Goal: Check status: Check status

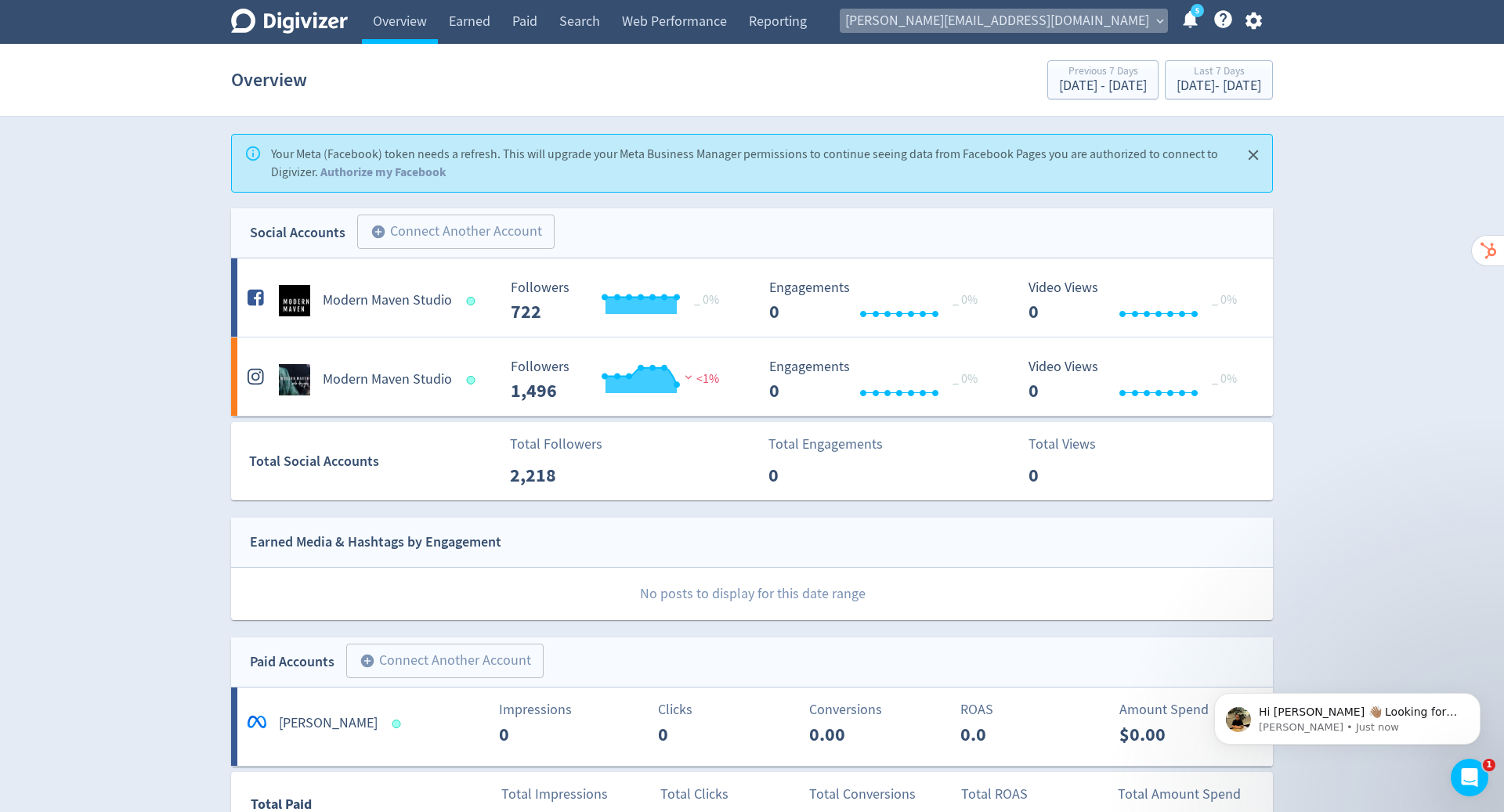
click at [1122, 12] on span "[PERSON_NAME][EMAIL_ADDRESS][DOMAIN_NAME]" at bounding box center [997, 21] width 304 height 25
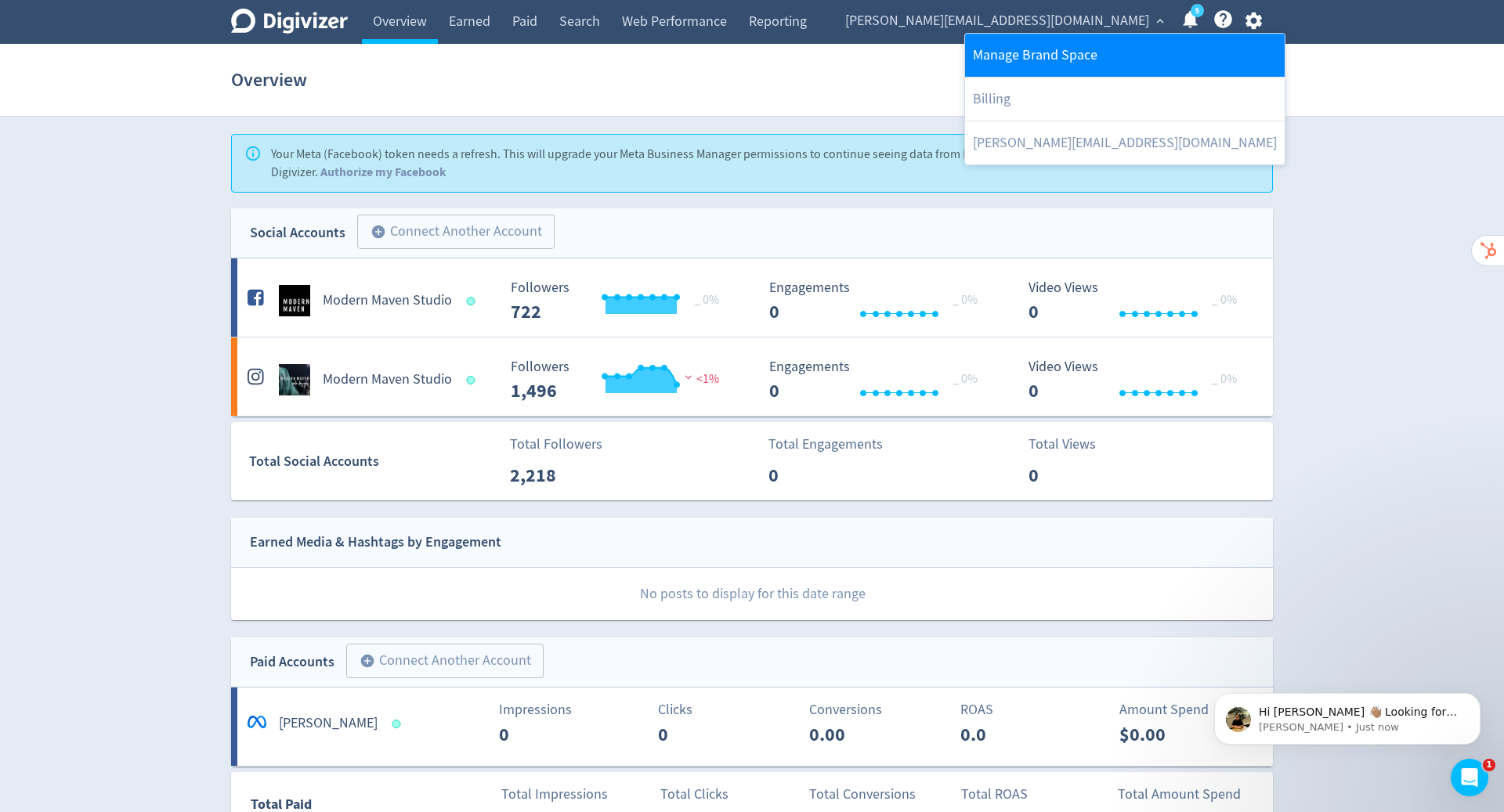
click at [1077, 50] on link "Manage Brand Space" at bounding box center [1125, 54] width 319 height 43
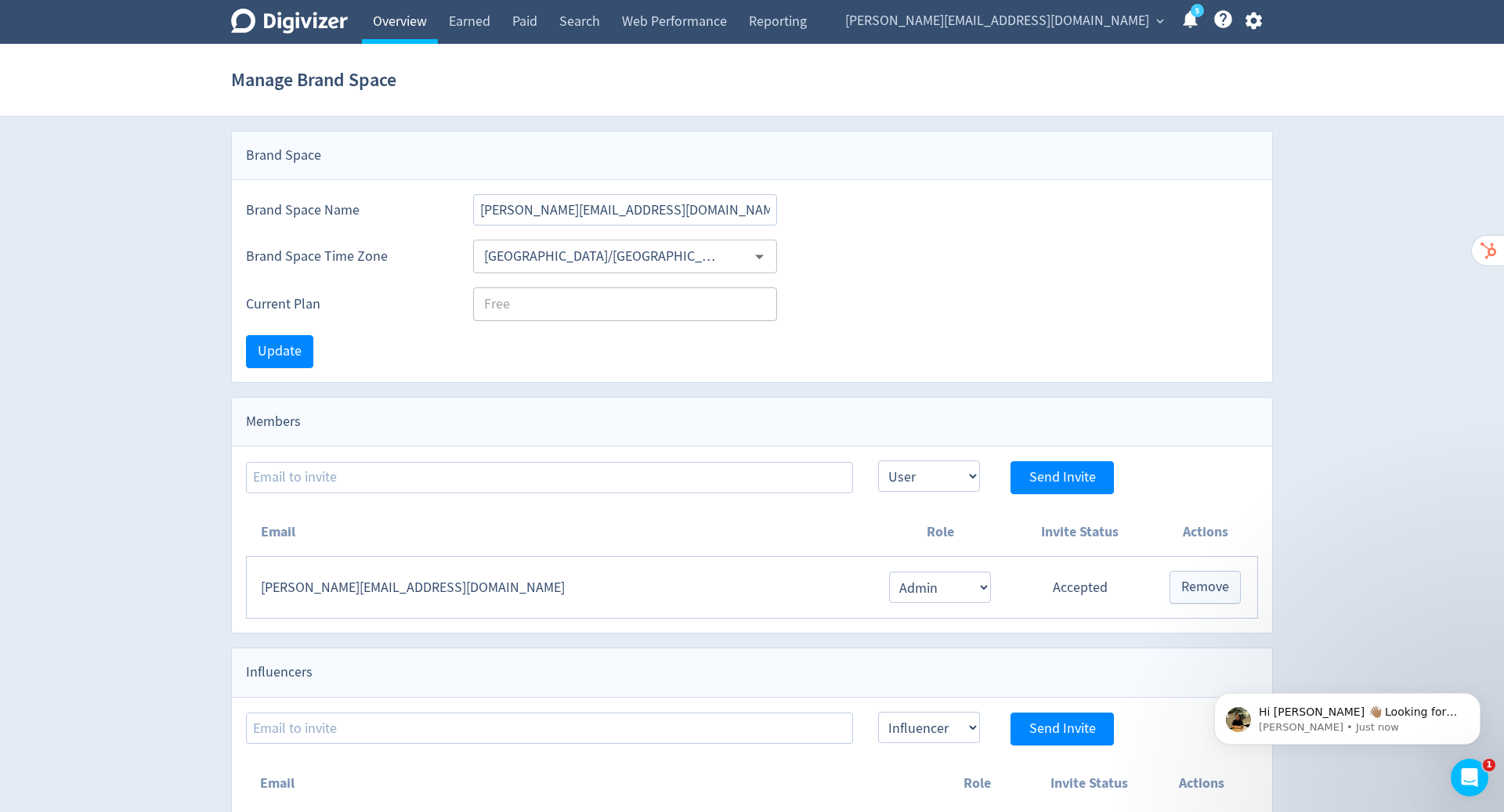
click at [396, 24] on link "Overview" at bounding box center [400, 22] width 76 height 44
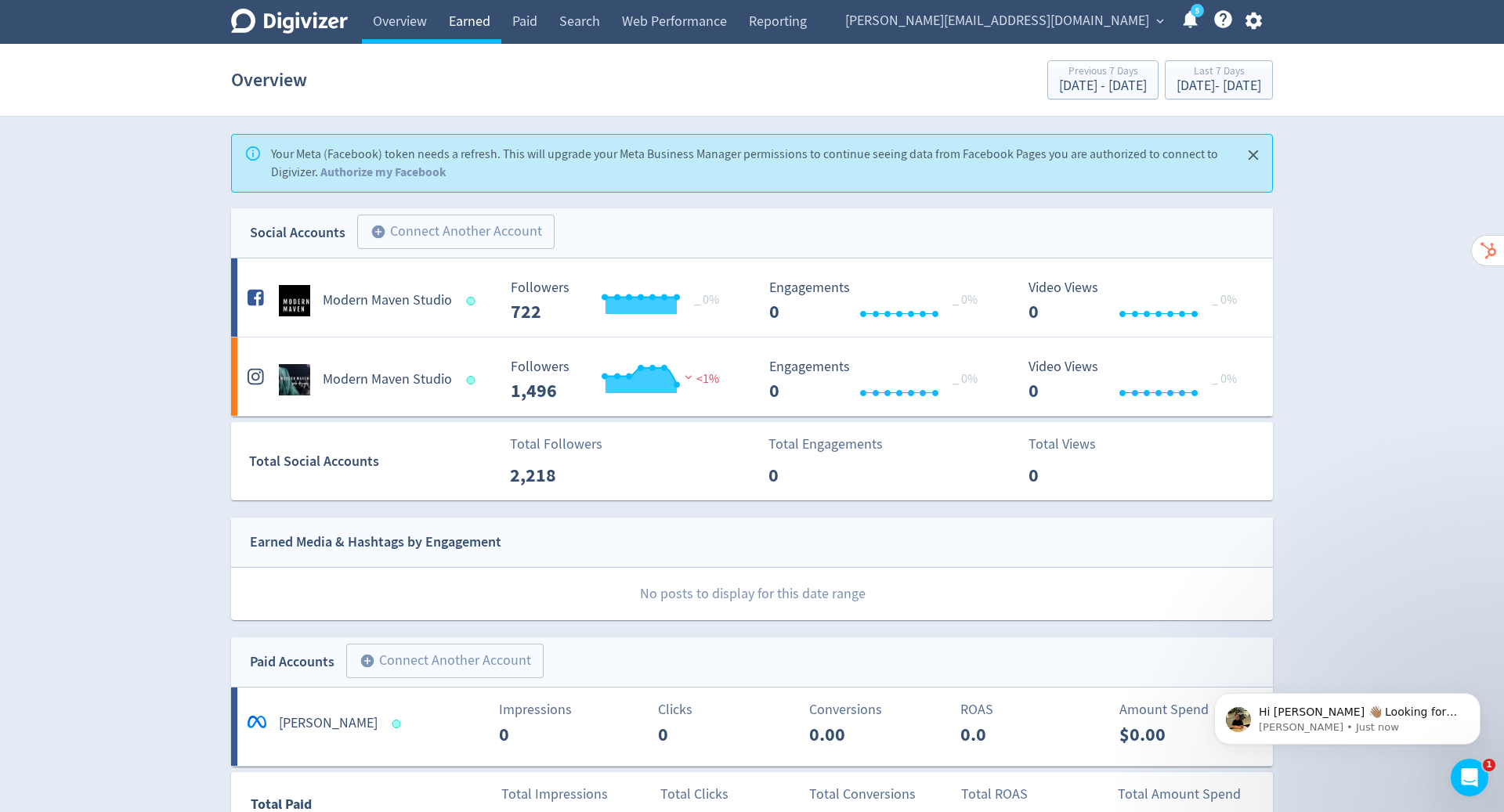
click at [471, 11] on link "Earned" at bounding box center [469, 22] width 64 height 44
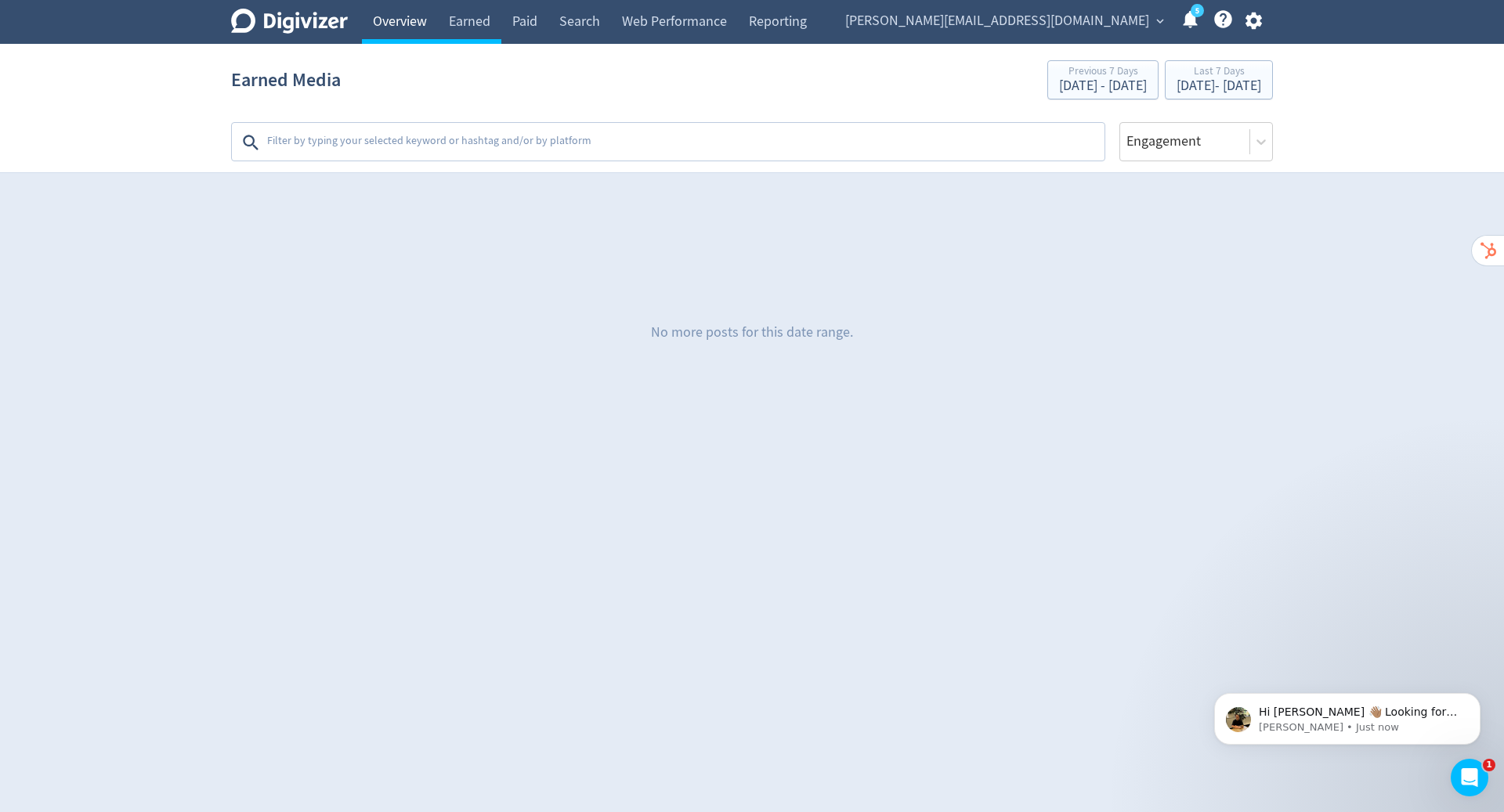
click at [409, 23] on link "Overview" at bounding box center [400, 22] width 76 height 44
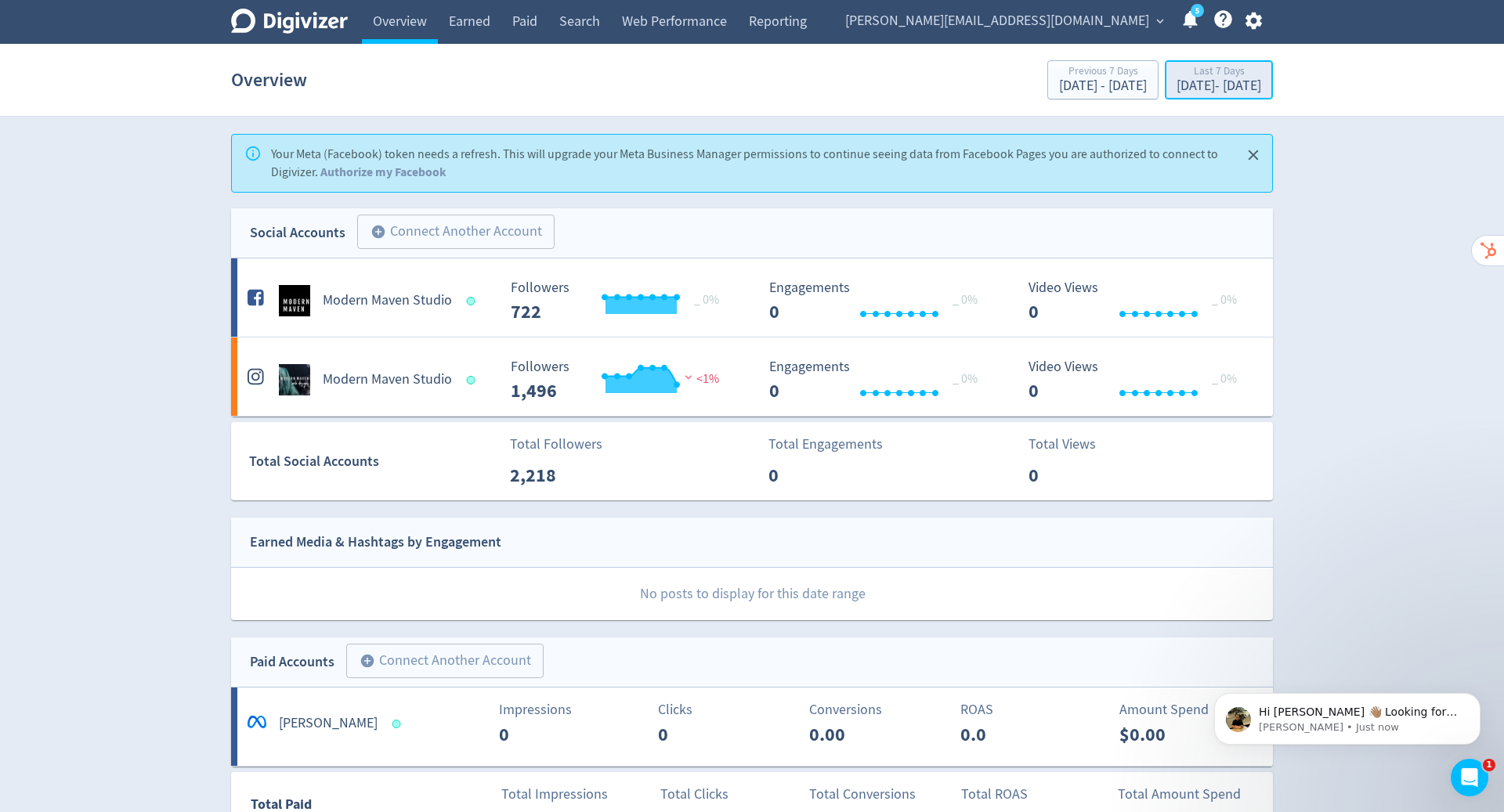
click at [1176, 86] on div "[DATE] - [DATE]" at bounding box center [1218, 86] width 85 height 14
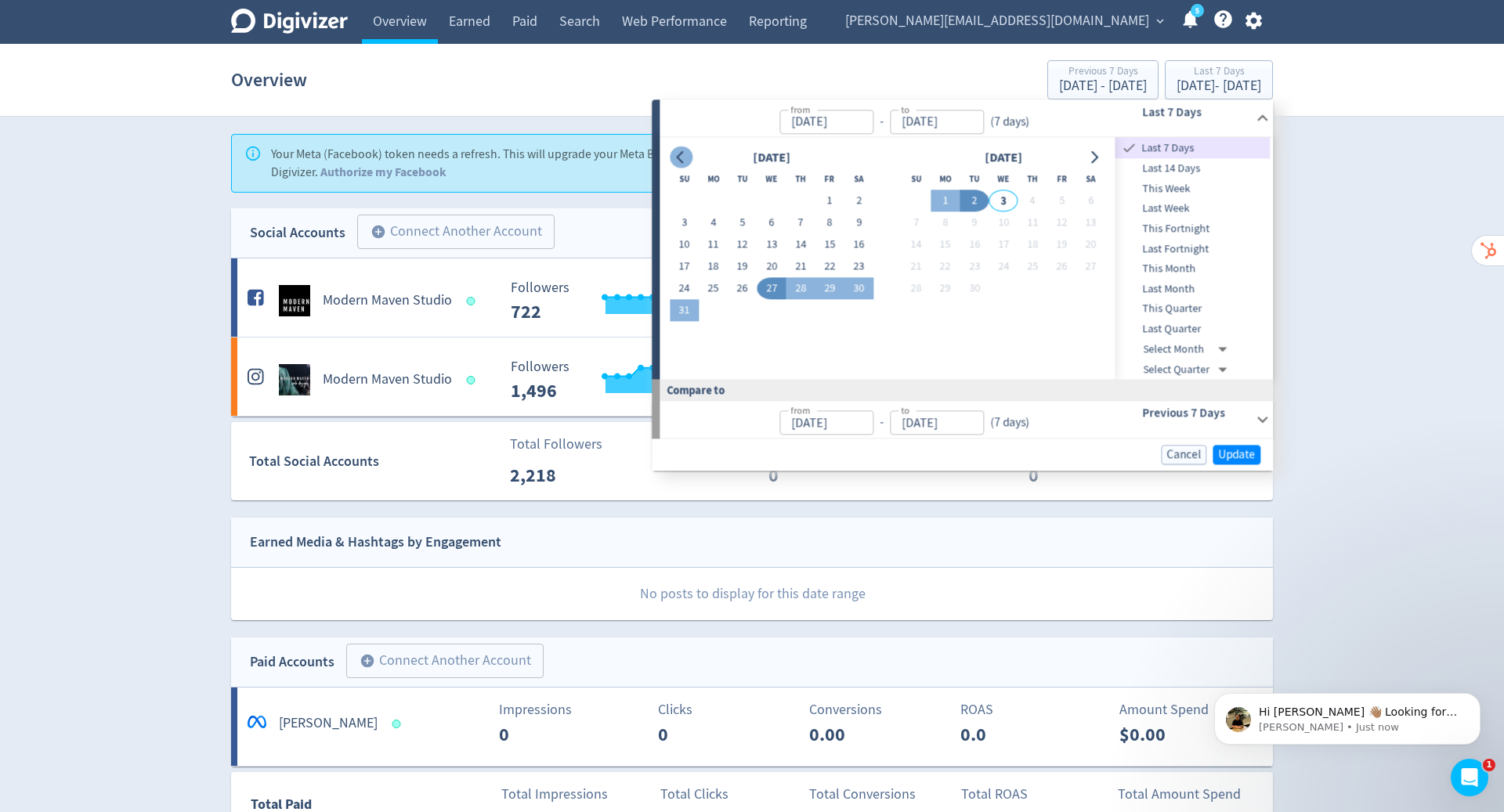
click at [679, 152] on icon "Go to previous month" at bounding box center [681, 157] width 12 height 12
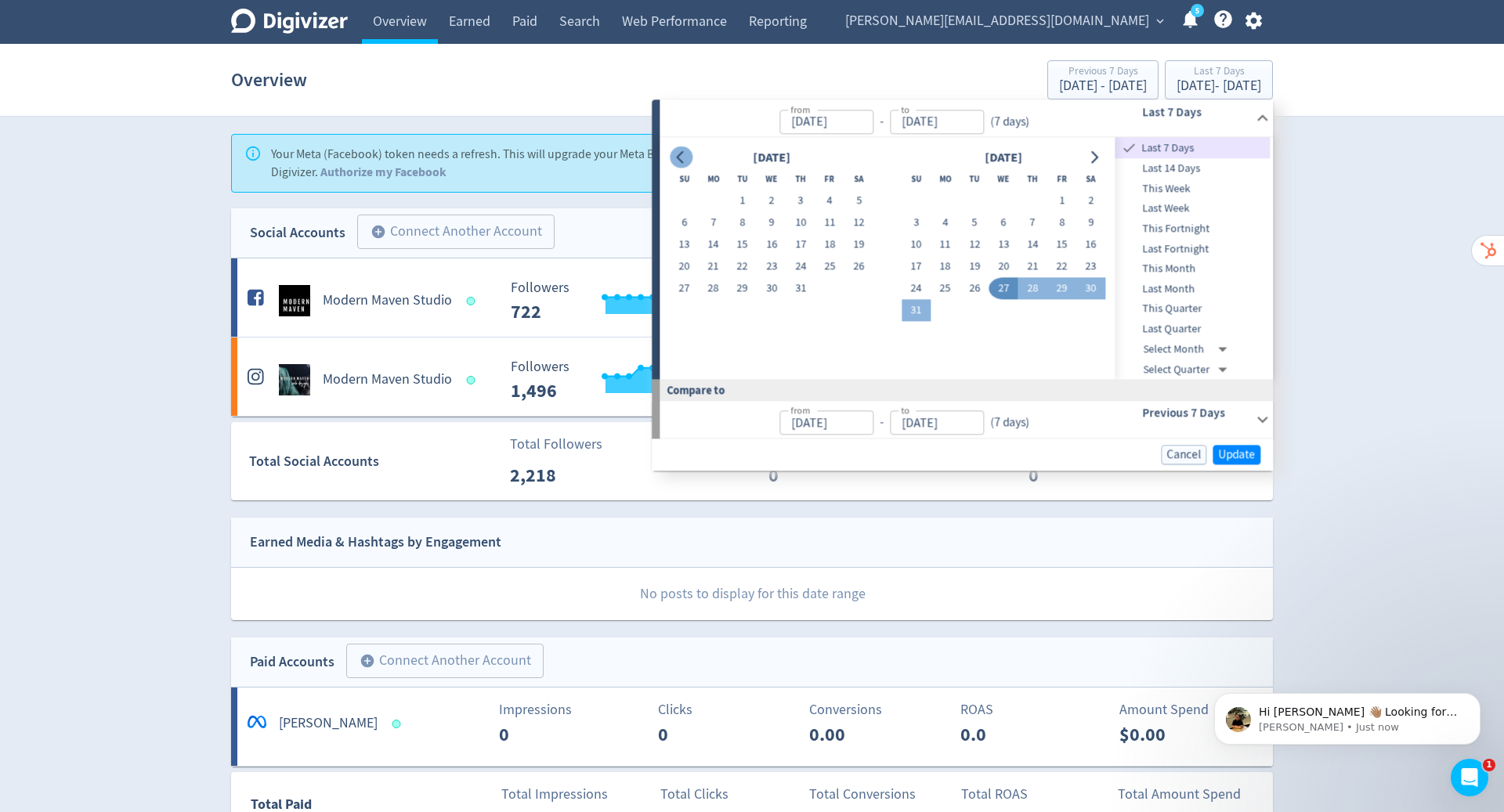
click at [679, 152] on icon "Go to previous month" at bounding box center [681, 157] width 12 height 12
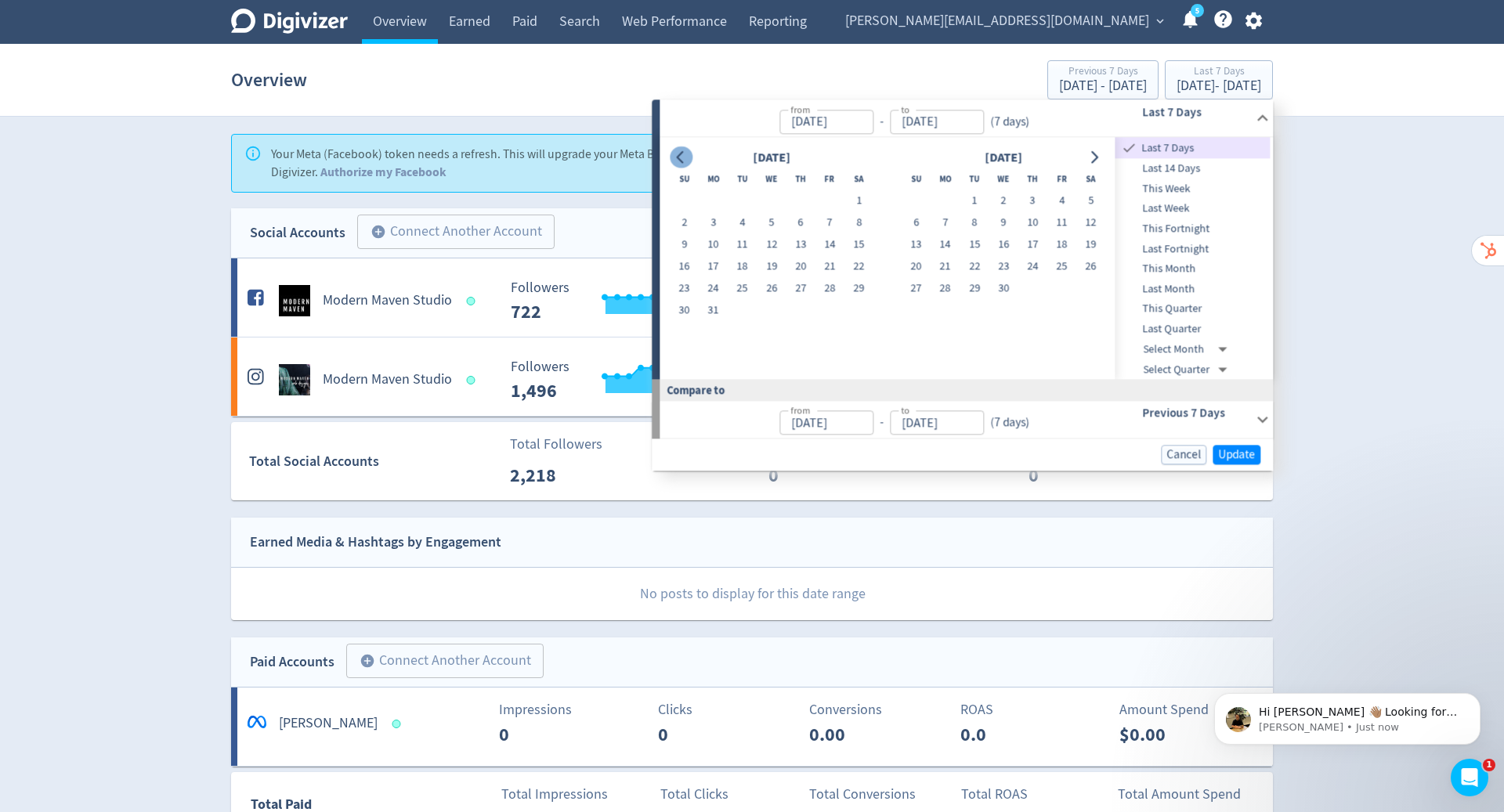
click at [679, 152] on icon "Go to previous month" at bounding box center [681, 157] width 12 height 12
click at [1001, 206] on button "1" at bounding box center [1003, 201] width 29 height 22
type input "[DATE]"
click at [1089, 157] on icon "Go to next month" at bounding box center [1094, 157] width 12 height 12
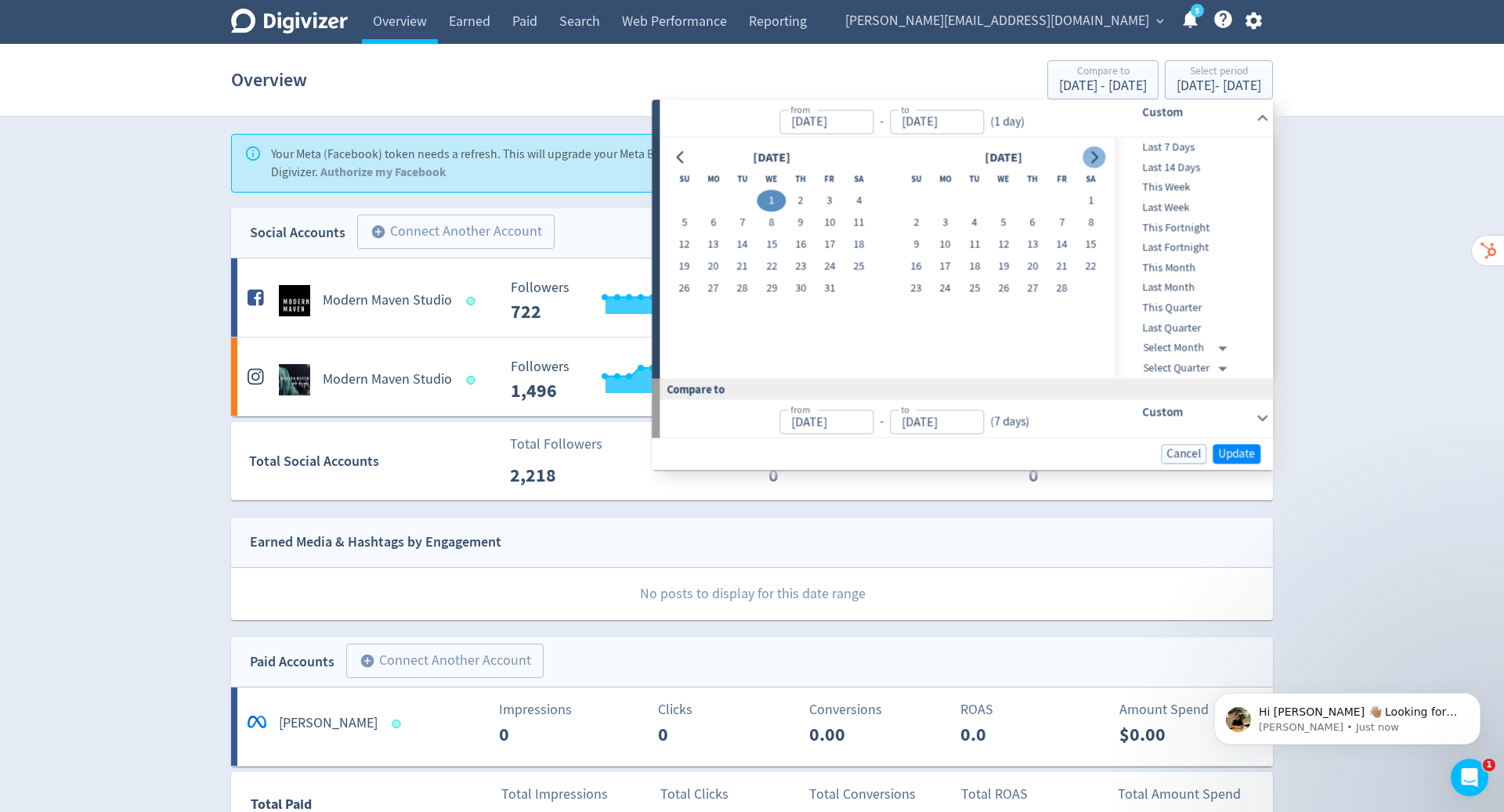
click at [1089, 157] on icon "Go to next month" at bounding box center [1094, 157] width 12 height 12
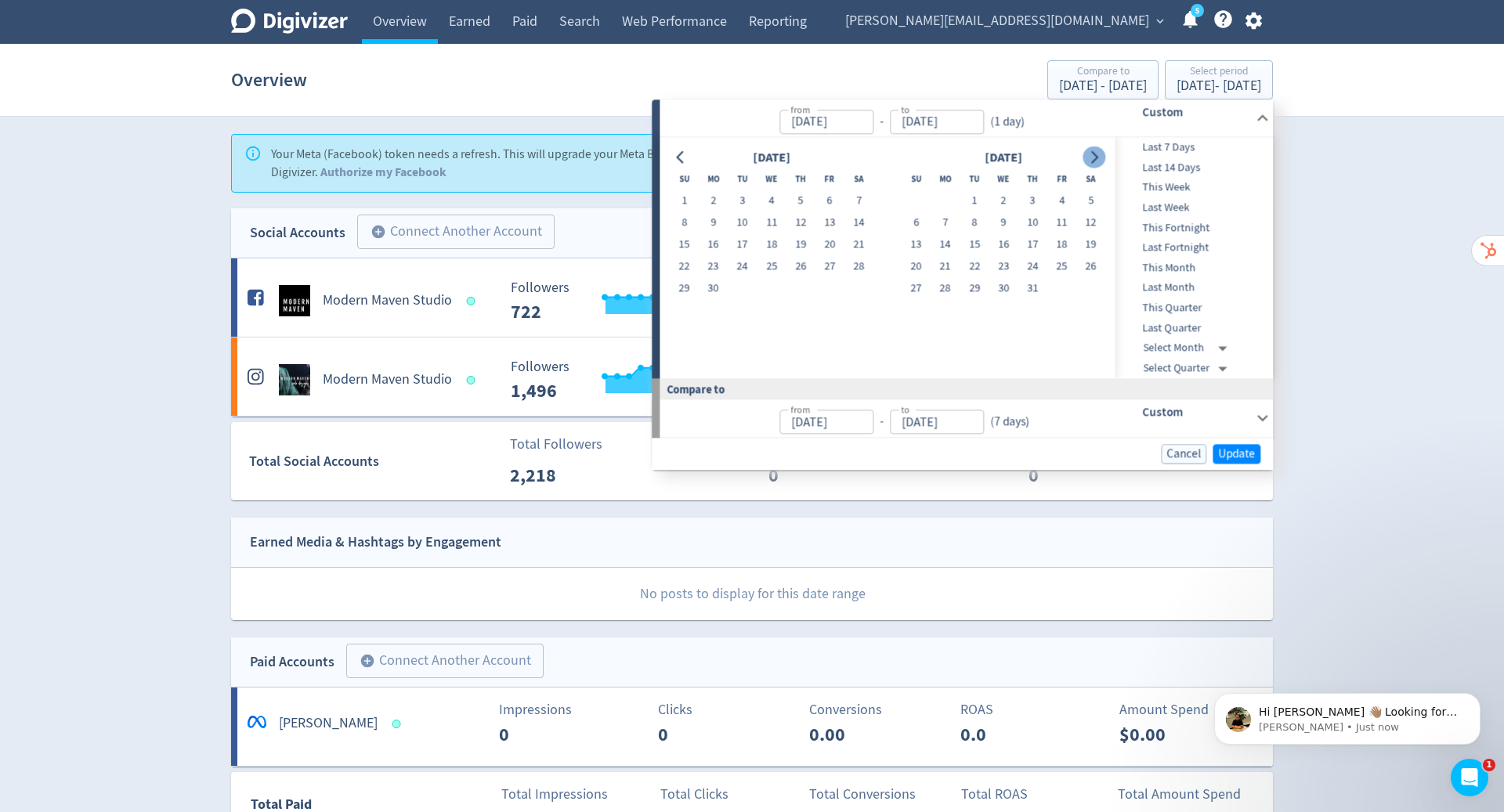
click at [1089, 157] on icon "Go to next month" at bounding box center [1094, 157] width 12 height 12
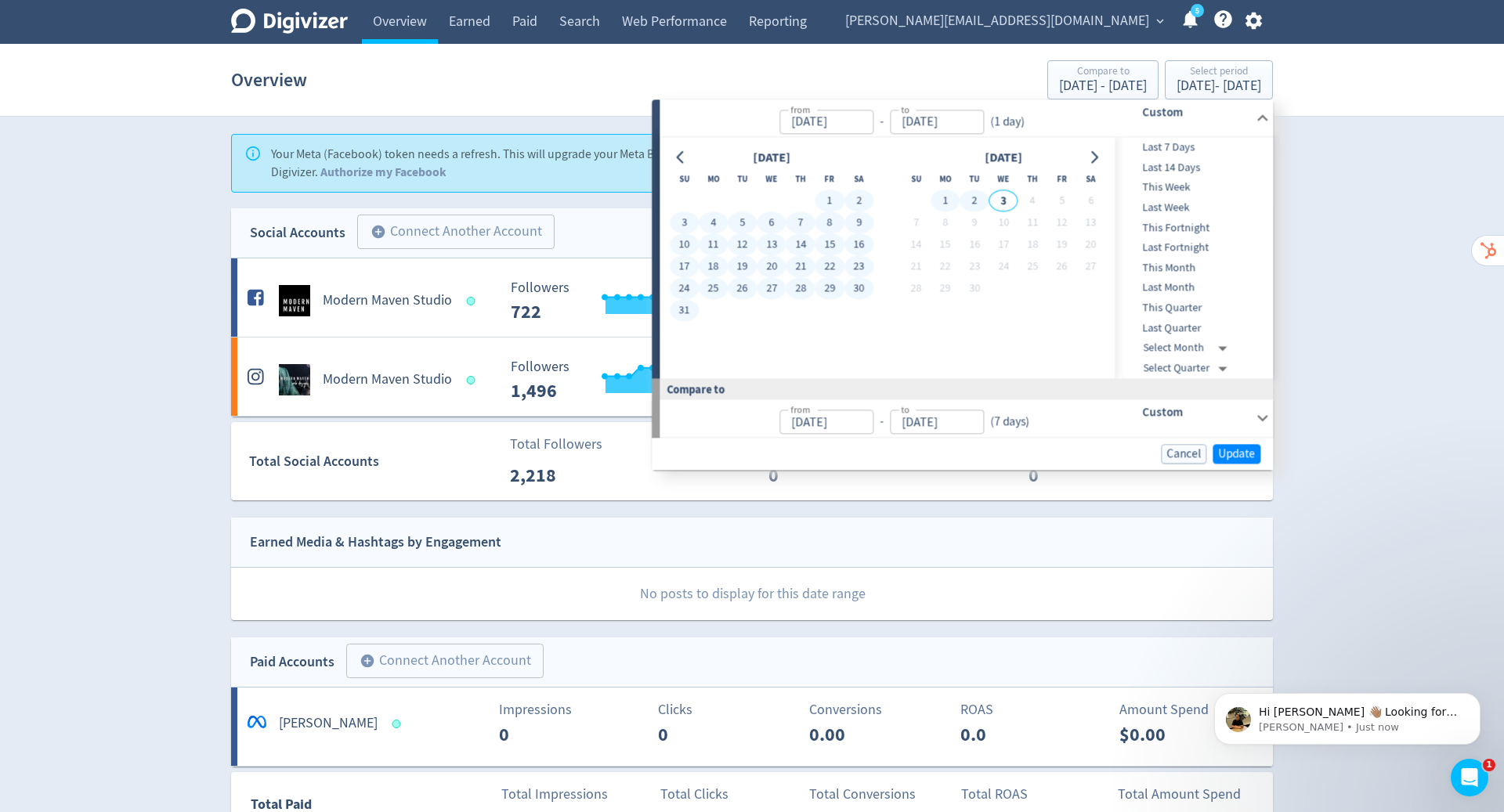
click at [974, 200] on button "2" at bounding box center [974, 201] width 29 height 22
type input "[DATE]"
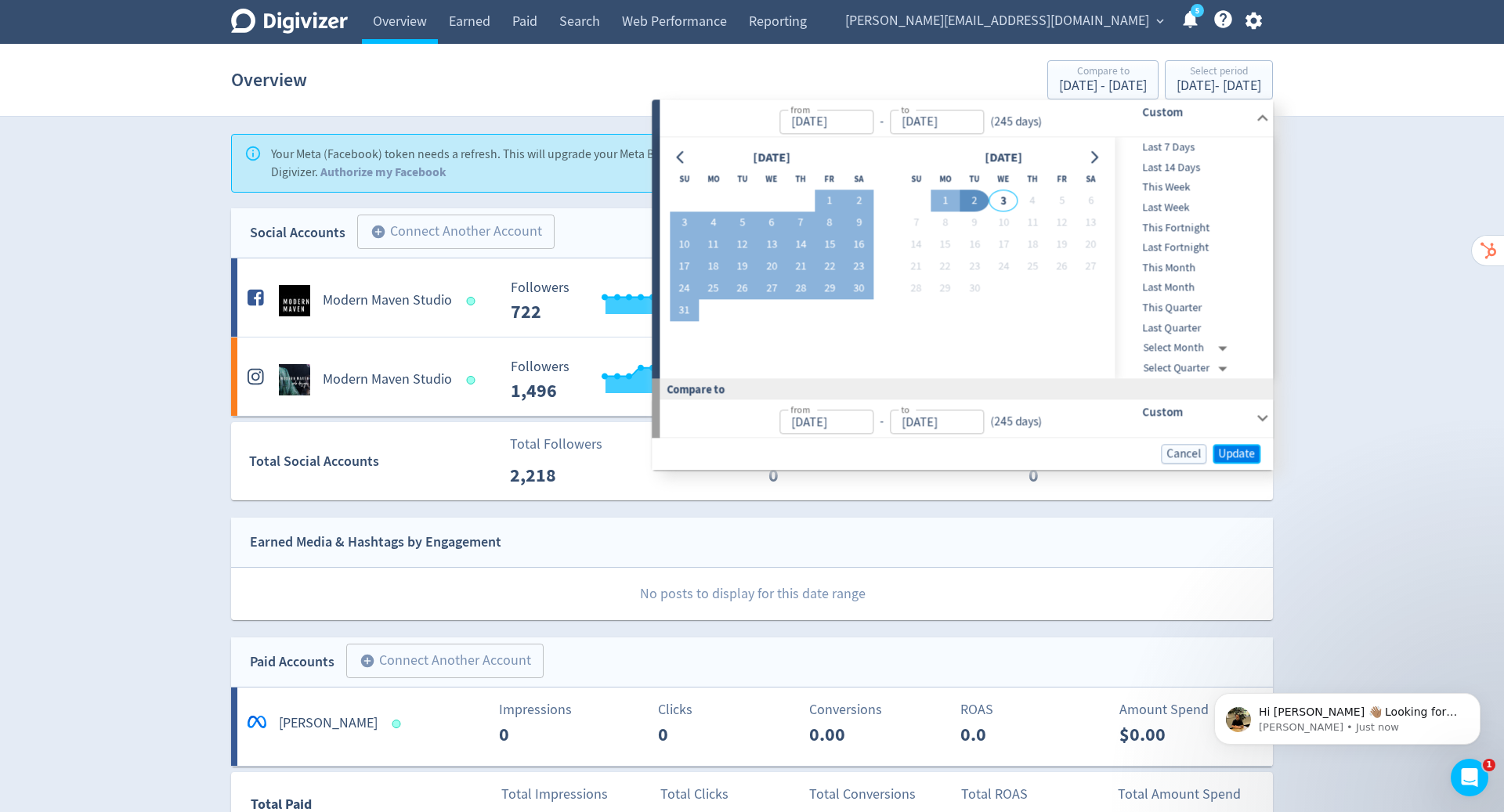
click at [1235, 448] on span "Update" at bounding box center [1236, 454] width 37 height 11
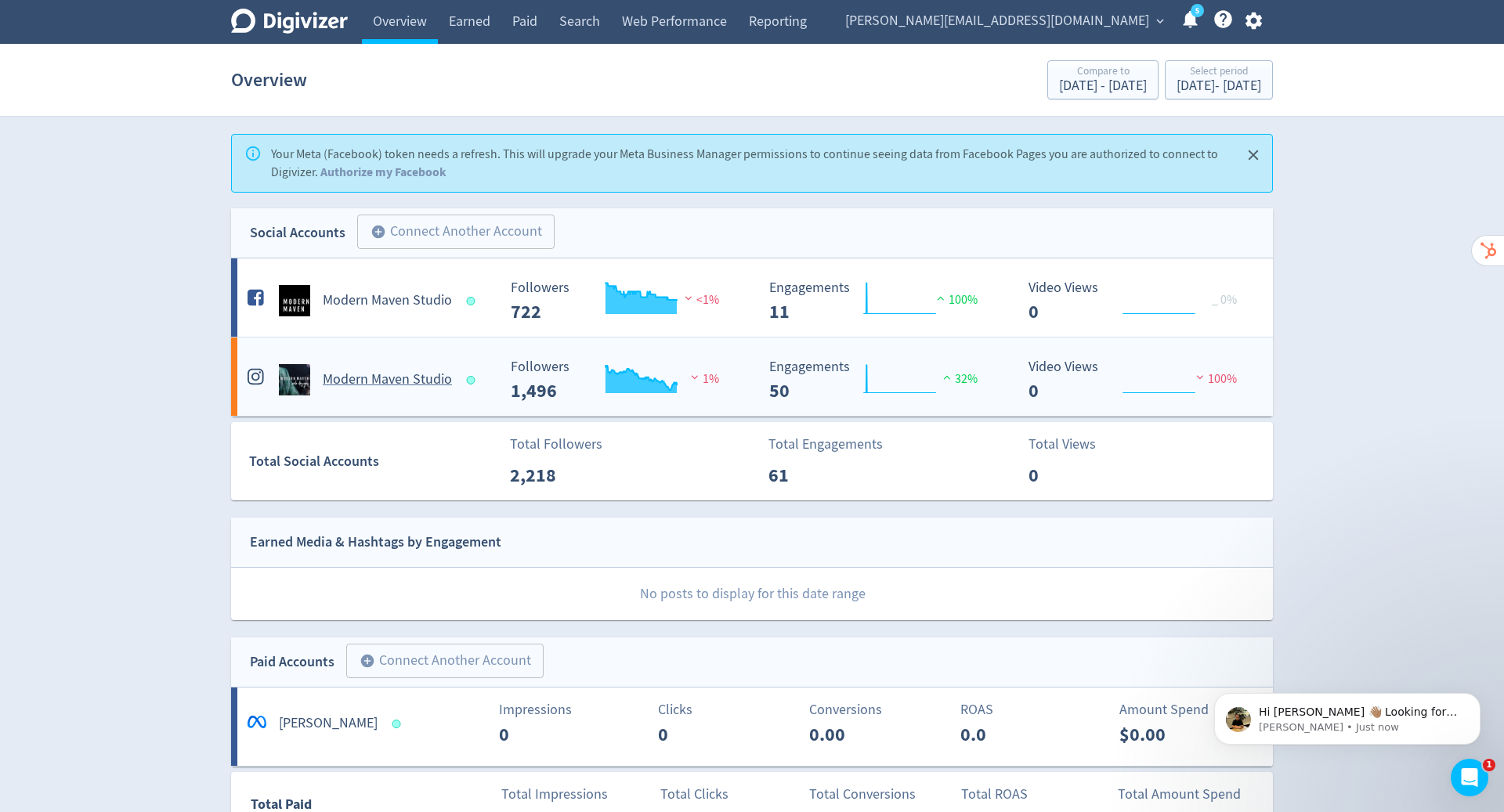
click at [350, 364] on div "Modern Maven Studio" at bounding box center [370, 379] width 253 height 31
